Goal: Information Seeking & Learning: Learn about a topic

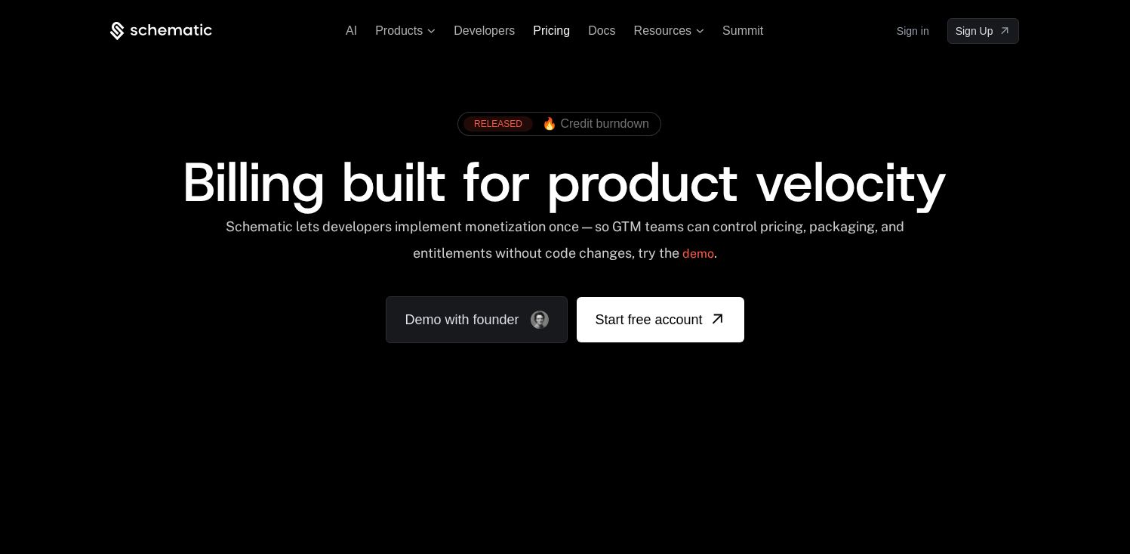
click at [543, 32] on span "Pricing" at bounding box center [551, 30] width 37 height 13
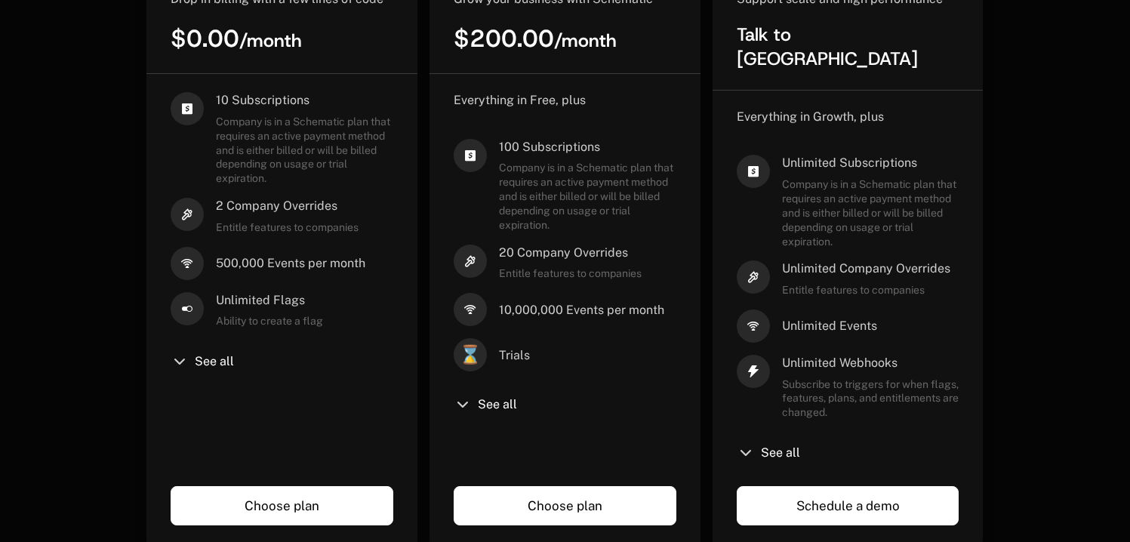
scroll to position [507, 0]
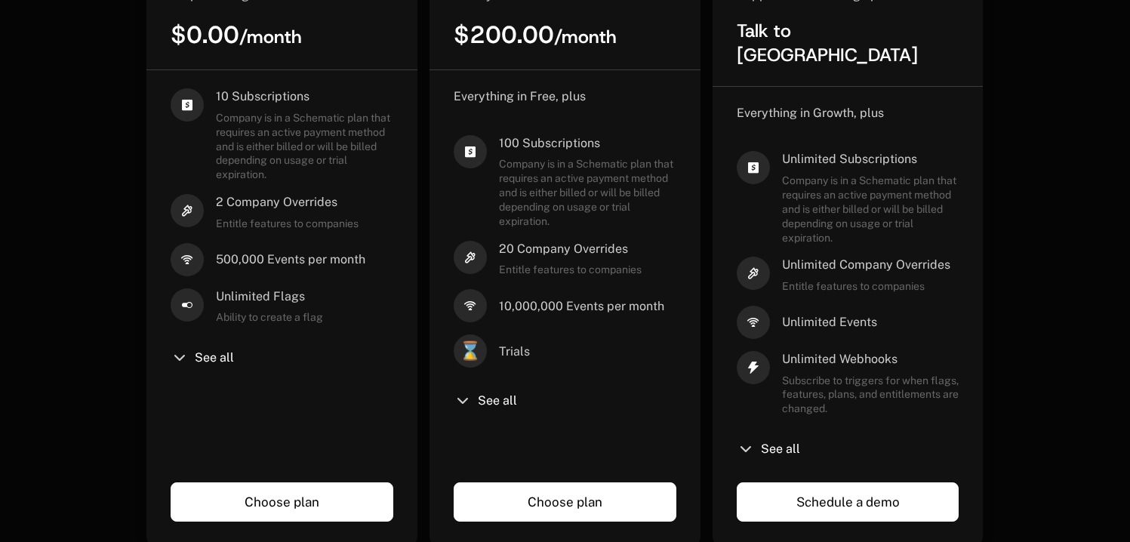
click at [185, 351] on icon at bounding box center [180, 358] width 18 height 18
click at [195, 364] on div "See all" at bounding box center [282, 358] width 223 height 18
click at [183, 362] on icon at bounding box center [180, 358] width 18 height 18
click at [214, 364] on span "See all" at bounding box center [214, 358] width 39 height 12
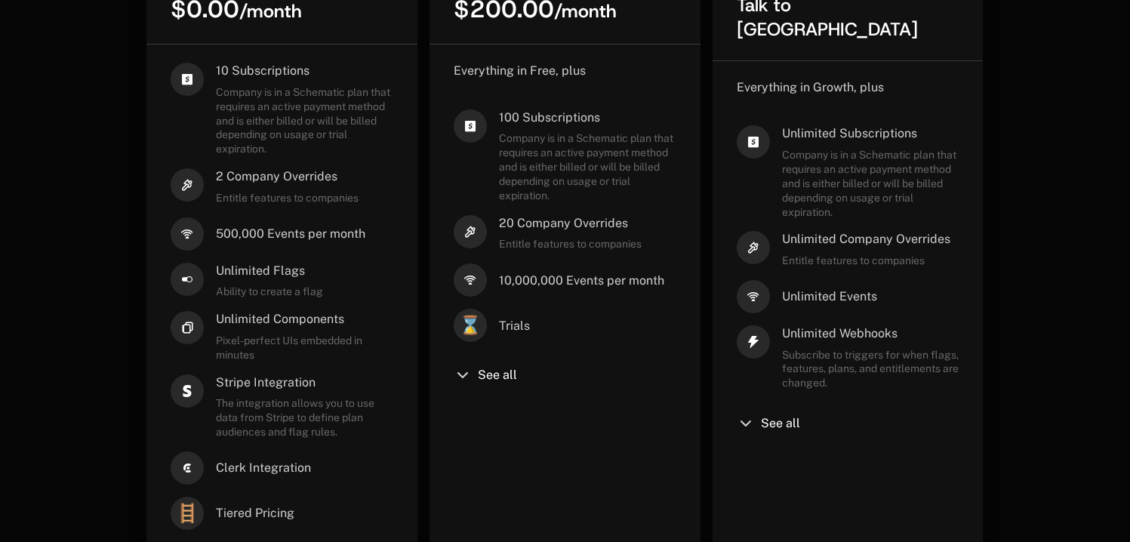
scroll to position [640, 0]
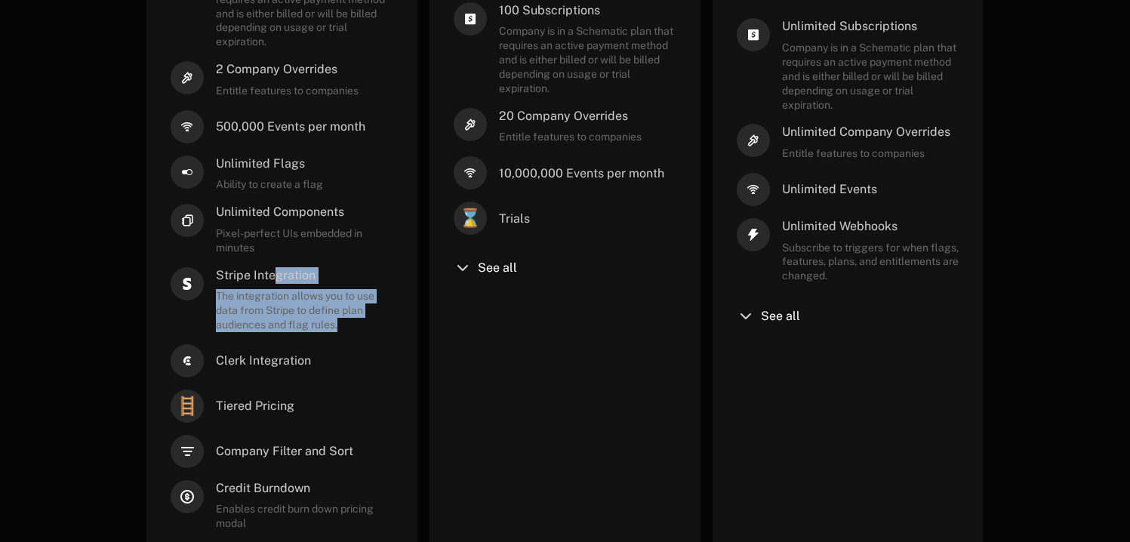
drag, startPoint x: 281, startPoint y: 279, endPoint x: 360, endPoint y: 328, distance: 92.9
click at [360, 328] on div "Stripe Integration The integration allows you to use data from Stripe to define…" at bounding box center [304, 299] width 177 height 65
drag, startPoint x: 359, startPoint y: 325, endPoint x: 338, endPoint y: 292, distance: 39.2
click at [359, 324] on span "The integration allows you to use data from Stripe to define plan audiences and…" at bounding box center [304, 310] width 177 height 43
